Goal: Task Accomplishment & Management: Complete application form

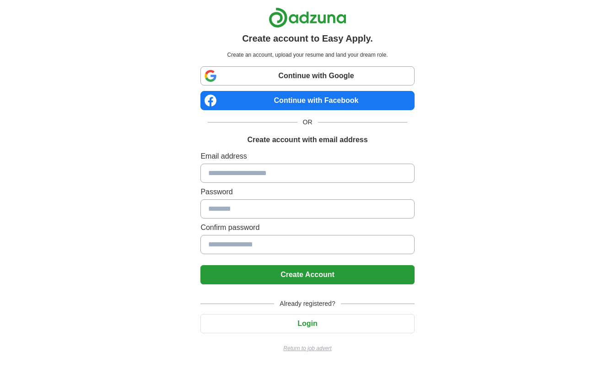
click at [298, 76] on link "Continue with Google" at bounding box center [307, 75] width 214 height 19
click at [321, 76] on link "Continue with Google" at bounding box center [307, 75] width 214 height 19
click at [307, 76] on link "Continue with Google" at bounding box center [307, 75] width 214 height 19
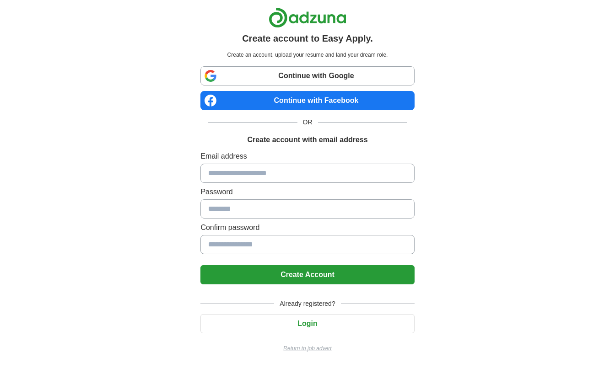
click at [307, 76] on link "Continue with Google" at bounding box center [307, 75] width 214 height 19
click at [110, 202] on div "Create account to Easy Apply. Create an account, upload your resume and land yo…" at bounding box center [307, 183] width 571 height 367
click at [277, 75] on link "Continue with Google" at bounding box center [307, 75] width 214 height 19
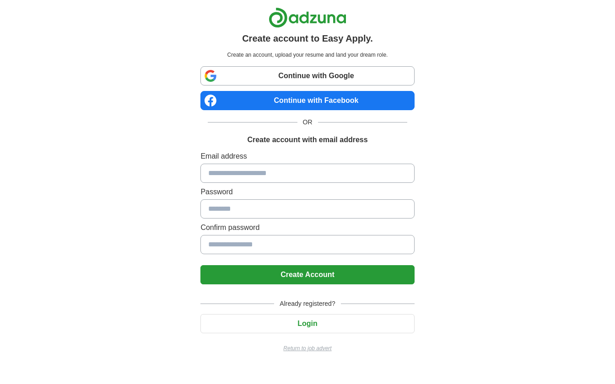
click at [211, 73] on link "Continue with Google" at bounding box center [307, 75] width 214 height 19
click at [287, 76] on link "Continue with Google" at bounding box center [307, 75] width 214 height 19
